Goal: Transaction & Acquisition: Purchase product/service

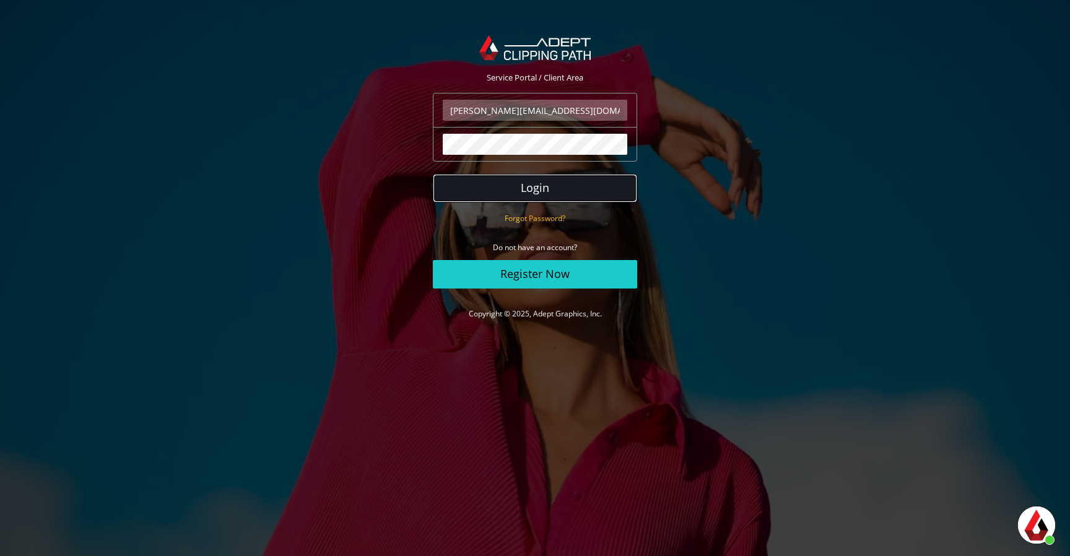
scroll to position [323, 0]
click at [587, 193] on button "Login" at bounding box center [535, 188] width 204 height 28
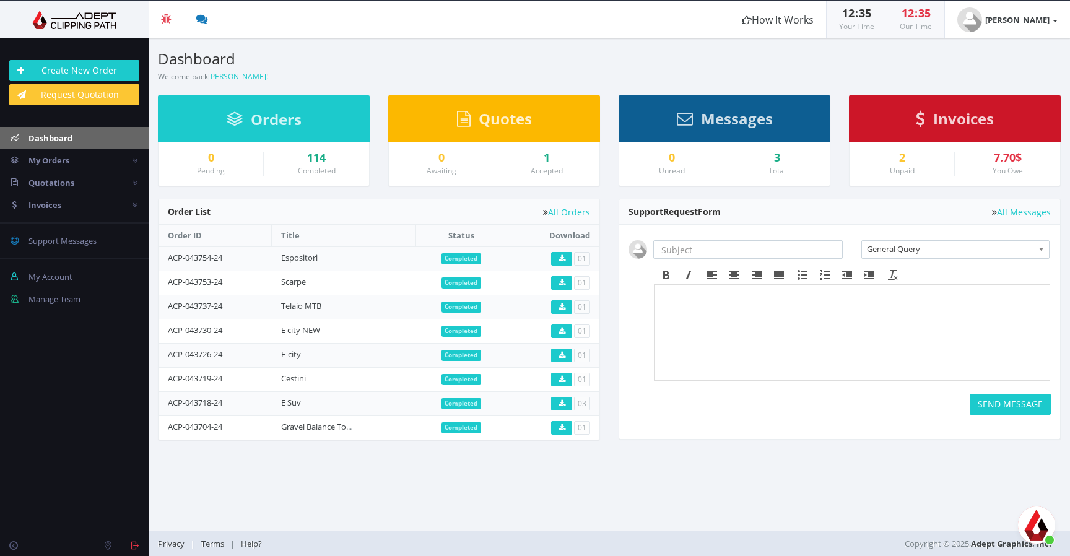
scroll to position [323, 0]
click at [111, 67] on link "Create New Order" at bounding box center [74, 70] width 130 height 21
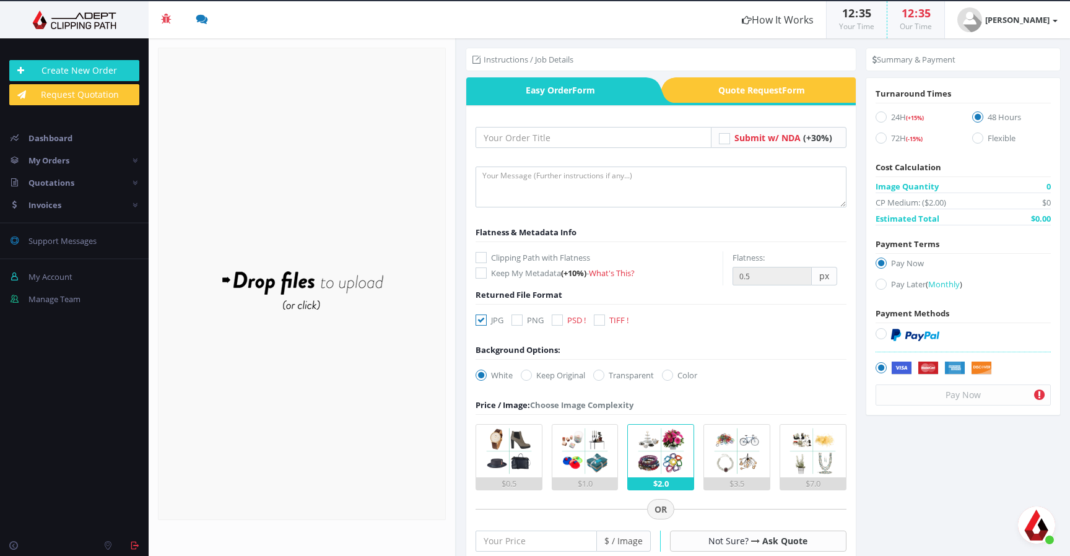
scroll to position [323, 0]
click at [562, 139] on input "text" at bounding box center [594, 137] width 236 height 21
type input "Scarpe 2"
click at [486, 258] on icon at bounding box center [481, 257] width 11 height 11
click at [486, 258] on input "Clipping Path with Flatness" at bounding box center [483, 258] width 8 height 8
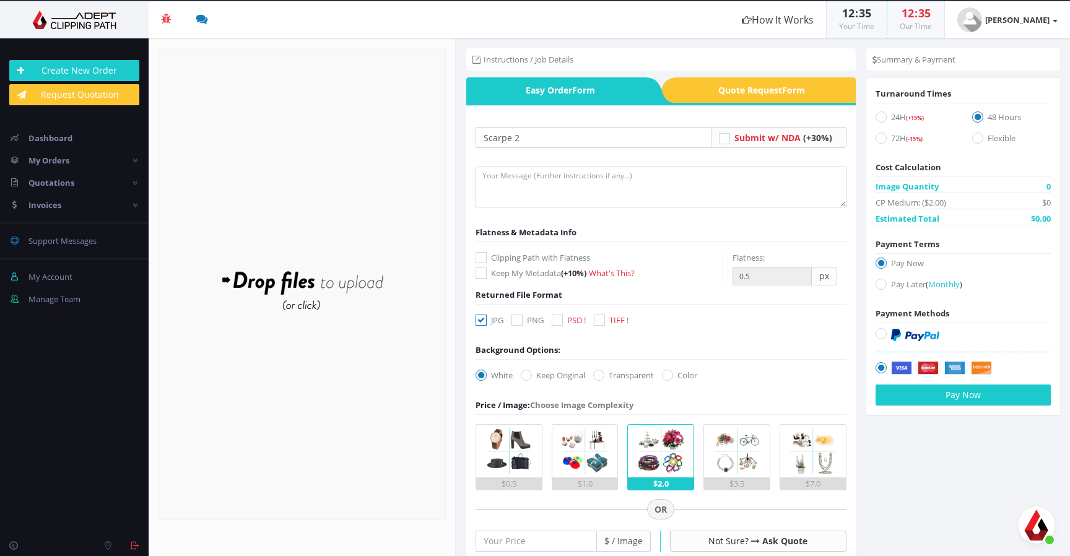
checkbox input "true"
click at [483, 316] on icon at bounding box center [481, 320] width 11 height 11
click at [560, 318] on icon at bounding box center [557, 320] width 11 height 11
click at [567, 321] on label "PSD !" at bounding box center [569, 320] width 34 height 12
click at [563, 321] on input "PSD !" at bounding box center [559, 321] width 8 height 8
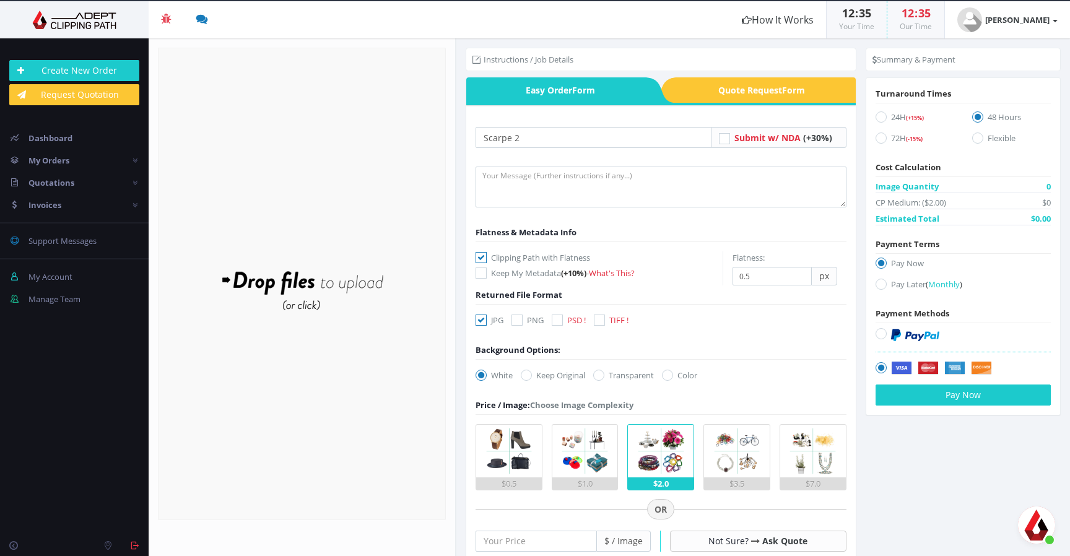
checkbox input "true"
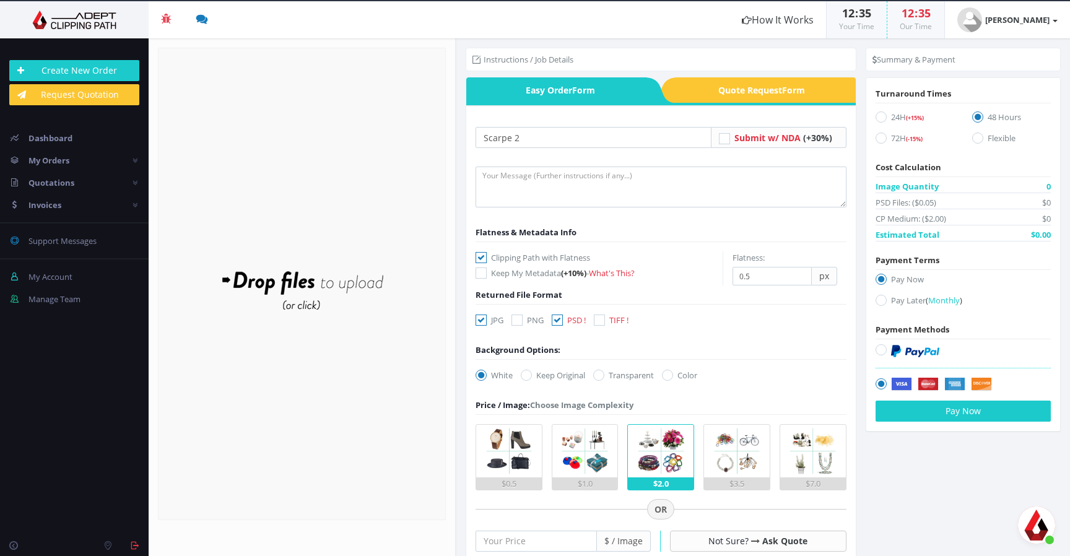
click at [605, 375] on icon at bounding box center [598, 375] width 11 height 11
click at [605, 375] on input "Transparent" at bounding box center [600, 376] width 8 height 8
radio input "true"
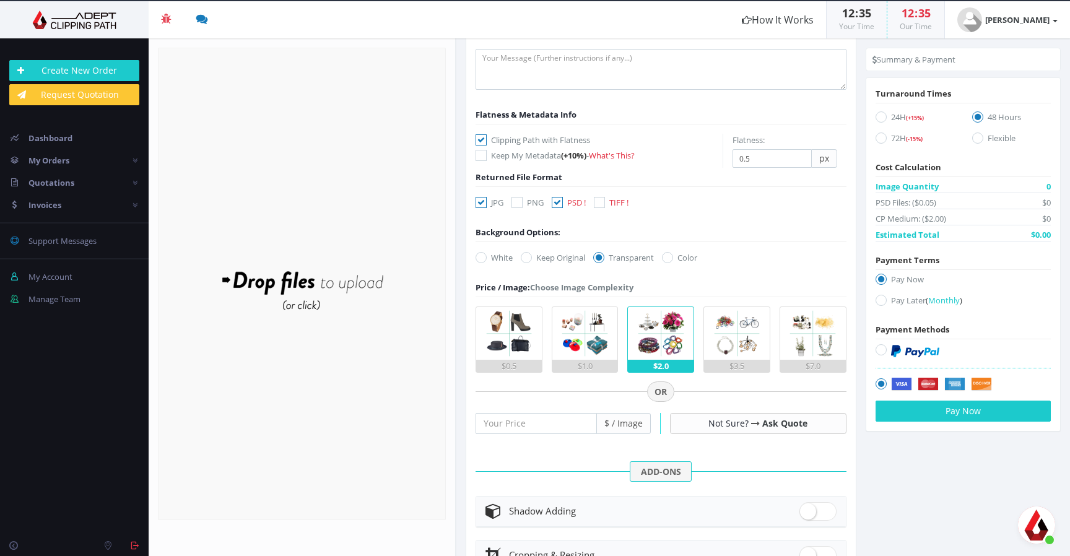
scroll to position [129, 0]
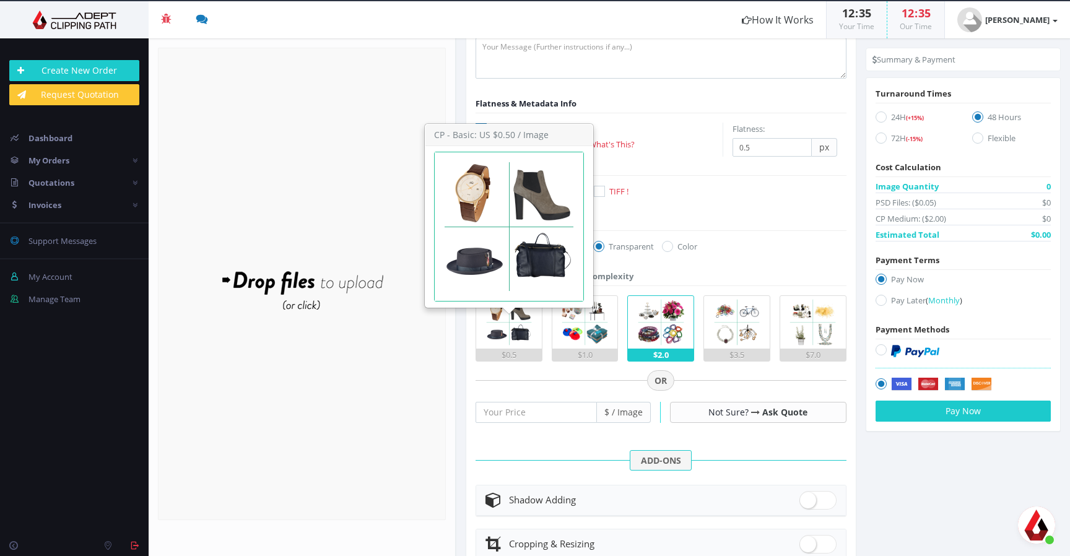
click at [520, 339] on img at bounding box center [509, 322] width 53 height 53
click at [0, 0] on input "$0.5" at bounding box center [0, 0] width 0 height 0
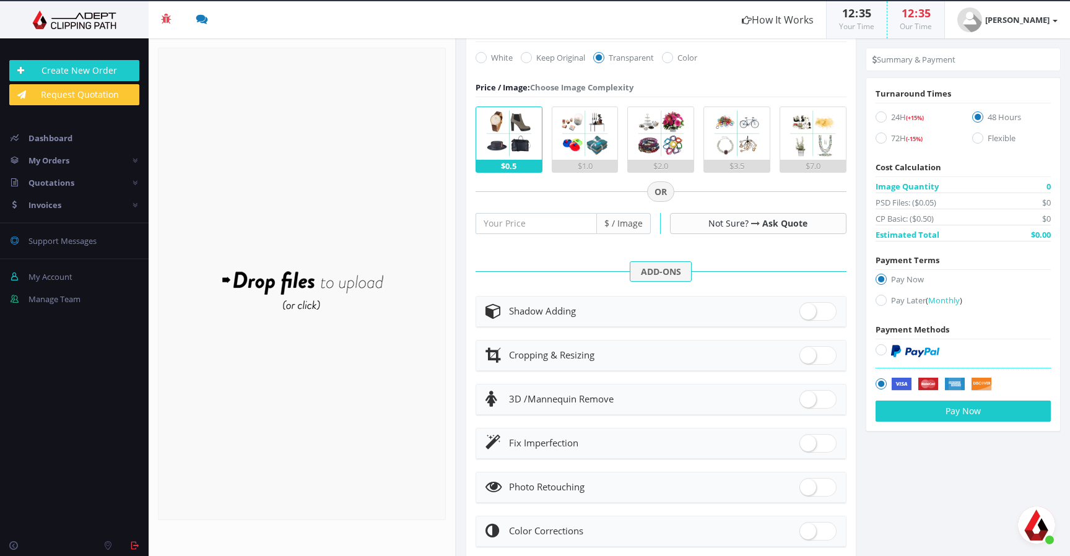
scroll to position [351, 0]
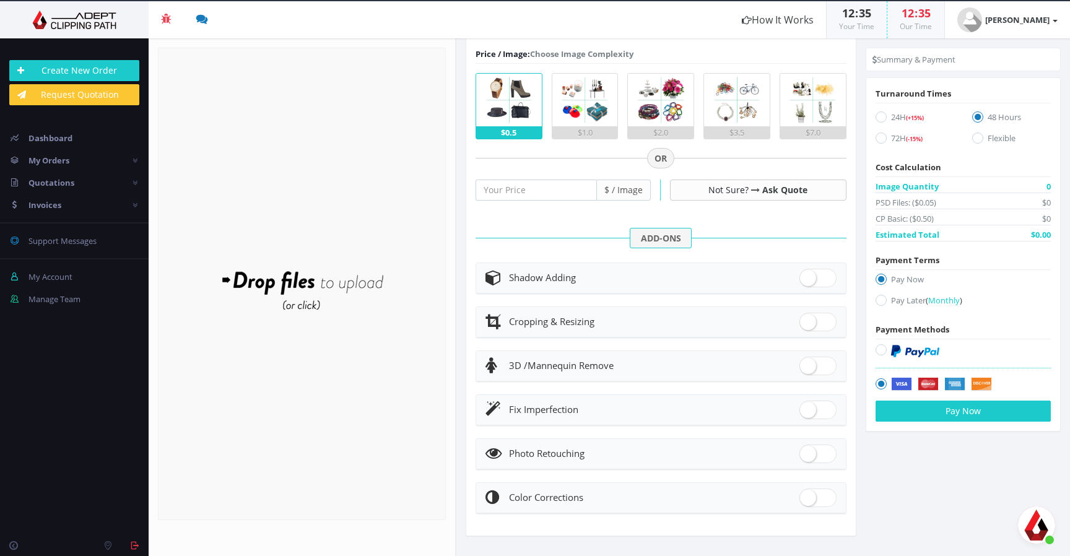
click at [821, 409] on span at bounding box center [818, 410] width 37 height 19
click at [808, 409] on input "checkbox" at bounding box center [804, 407] width 8 height 8
checkbox input "true"
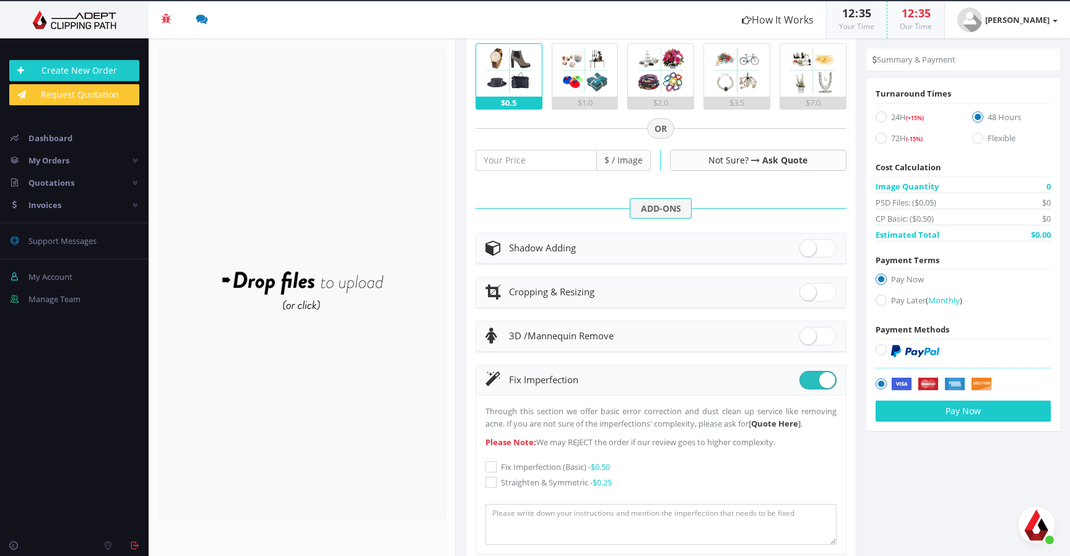
scroll to position [403, 0]
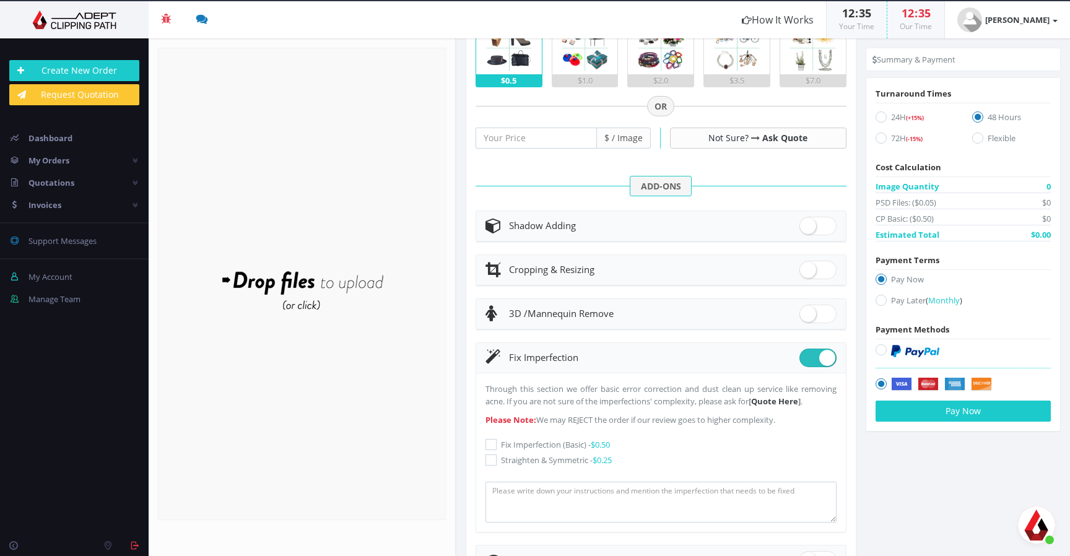
click at [489, 450] on icon at bounding box center [491, 444] width 11 height 11
click at [489, 449] on input "Fix Imperfection (Basic) - $0.50" at bounding box center [493, 445] width 8 height 8
checkbox input "true"
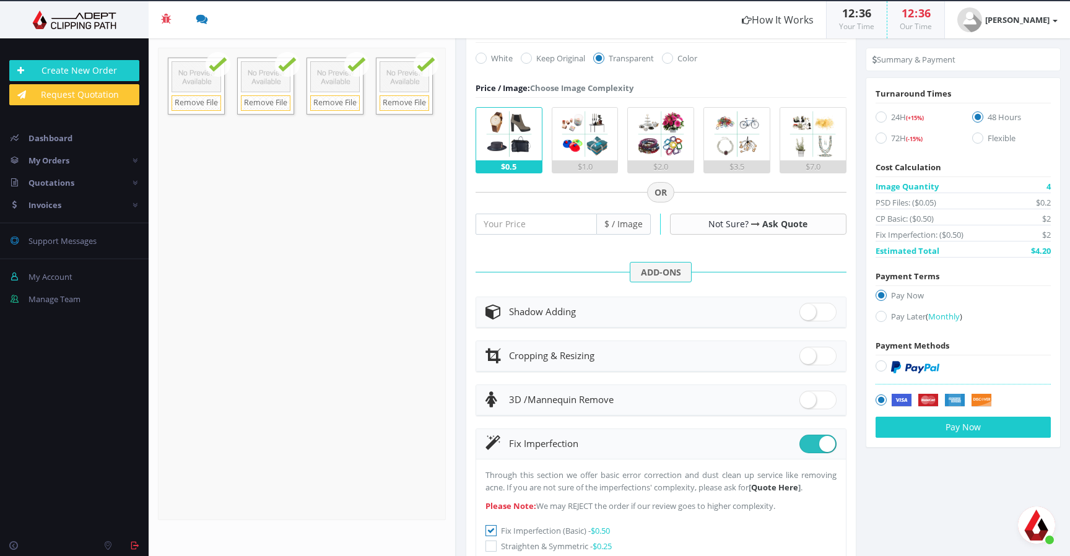
scroll to position [318, 0]
click at [883, 116] on icon at bounding box center [881, 116] width 11 height 11
click at [883, 120] on icon at bounding box center [881, 116] width 11 height 11
click at [883, 120] on input "24H (+15%)" at bounding box center [883, 117] width 8 height 8
radio input "true"
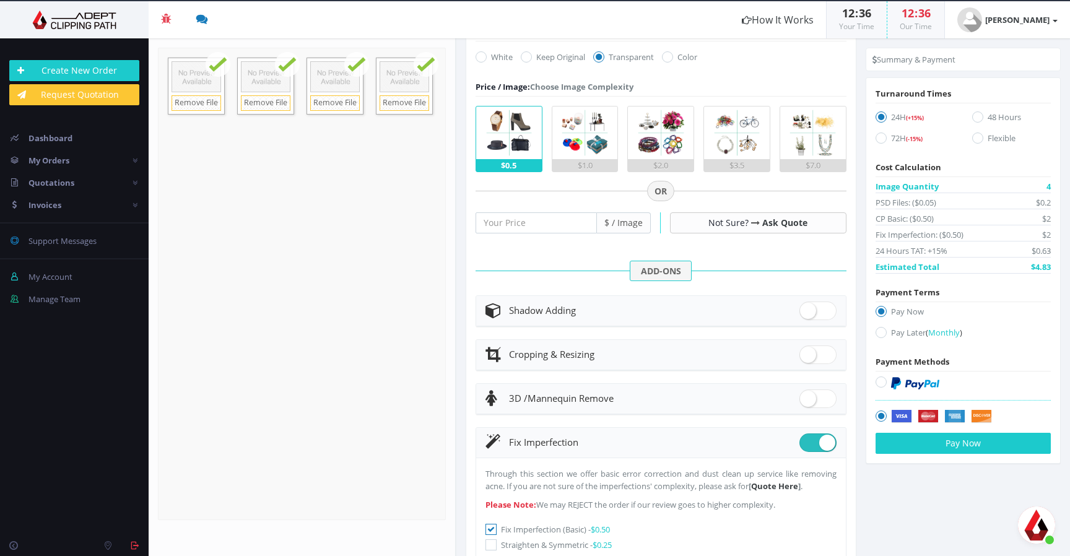
click at [883, 383] on icon at bounding box center [881, 382] width 11 height 11
click at [885, 380] on icon at bounding box center [881, 382] width 11 height 11
click at [883, 381] on icon at bounding box center [881, 382] width 11 height 11
click at [881, 377] on icon at bounding box center [881, 382] width 11 height 11
click at [896, 377] on img at bounding box center [915, 383] width 48 height 12
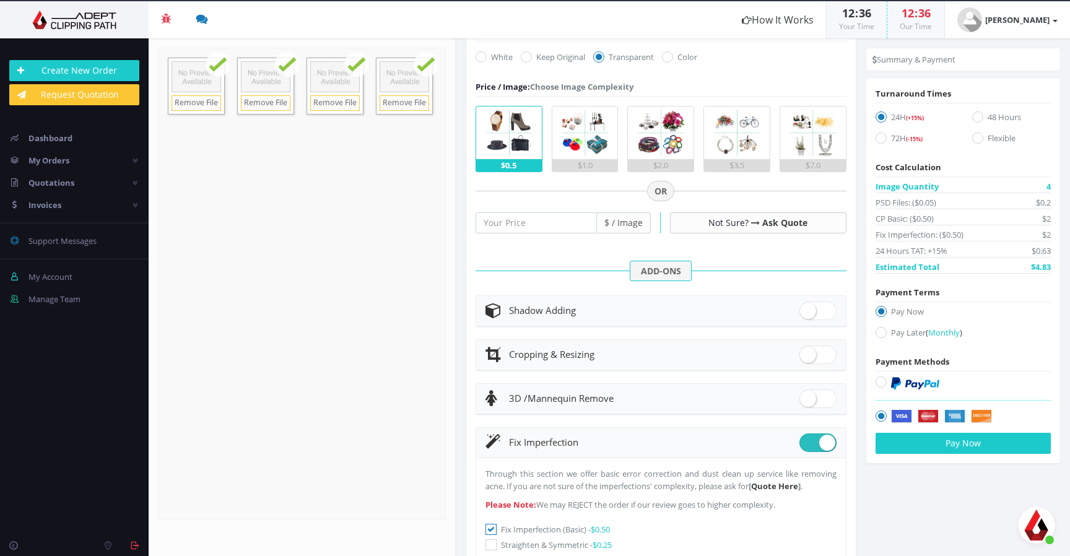
click at [887, 378] on input "radio" at bounding box center [883, 382] width 8 height 8
radio input "true"
click at [941, 440] on button "Pay Now" at bounding box center [963, 443] width 175 height 21
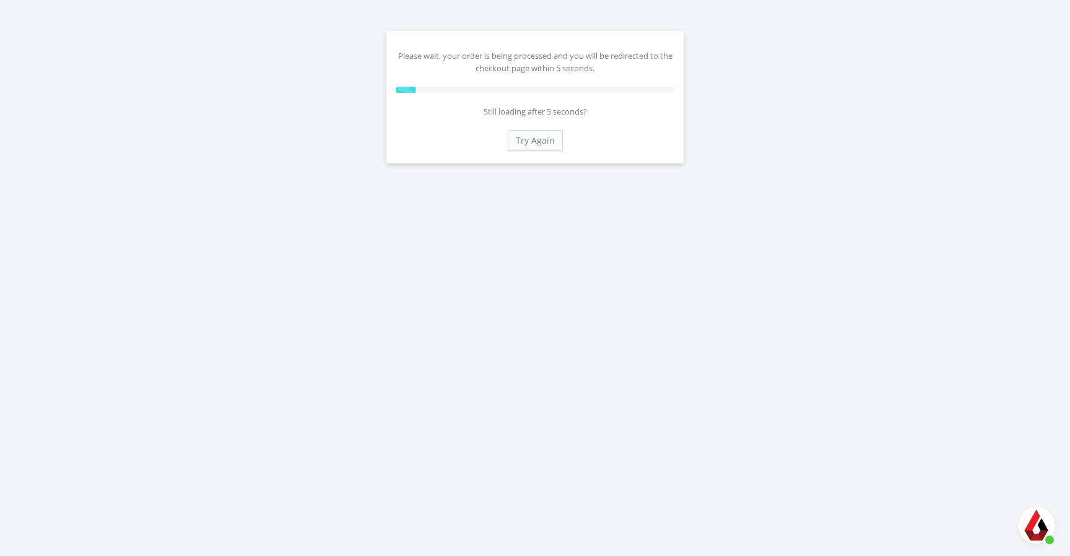
scroll to position [323, 0]
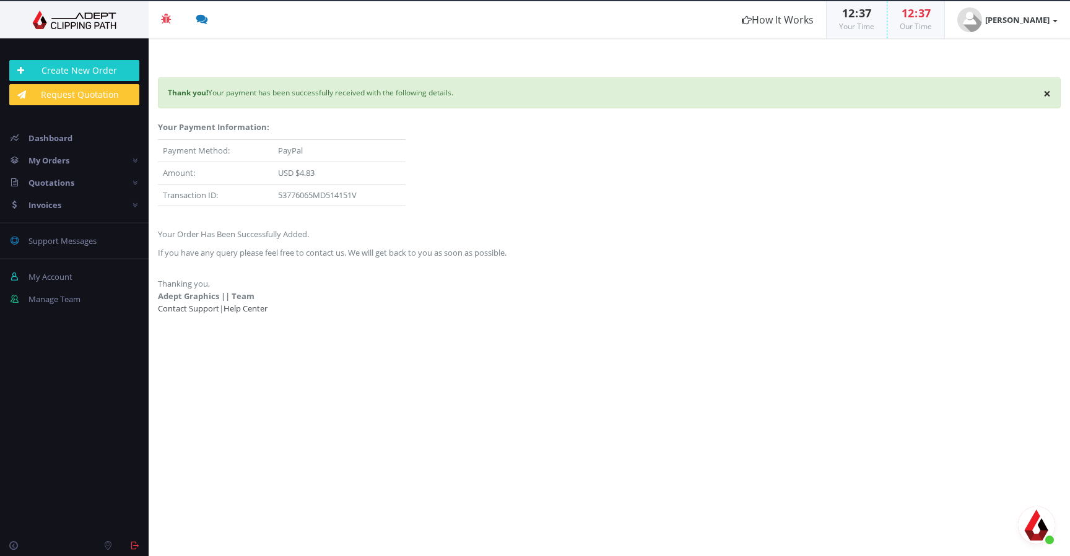
scroll to position [315, 0]
